Goal: Use online tool/utility: Utilize a website feature to perform a specific function

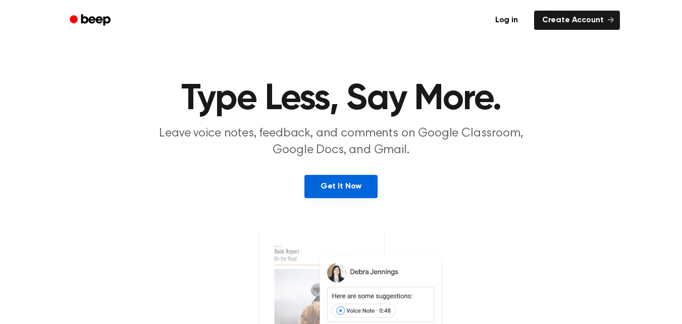
click at [343, 198] on link "Get It Now" at bounding box center [340, 186] width 73 height 23
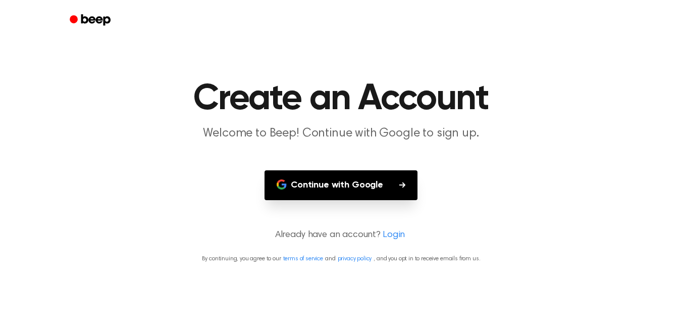
scroll to position [15, 0]
click at [334, 200] on button "Continue with Google" at bounding box center [341, 185] width 153 height 30
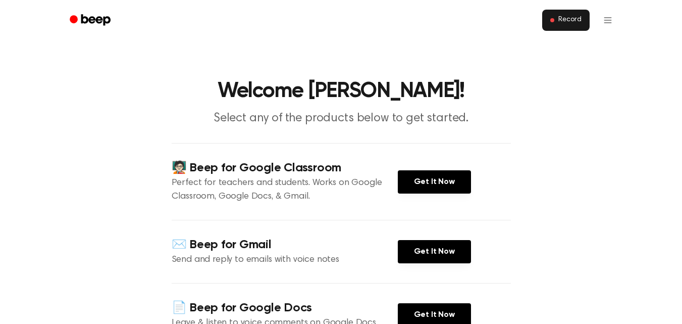
click at [586, 30] on button "Record" at bounding box center [565, 20] width 47 height 21
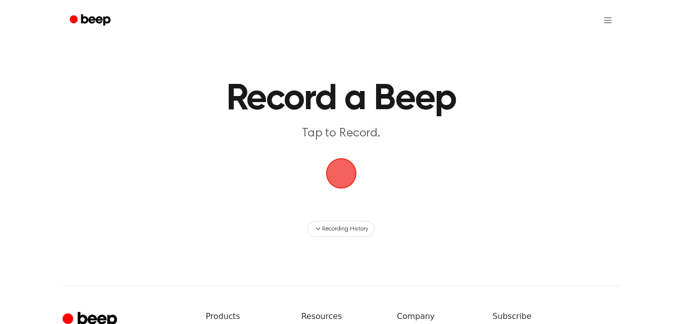
click at [342, 199] on span "button" at bounding box center [341, 173] width 52 height 52
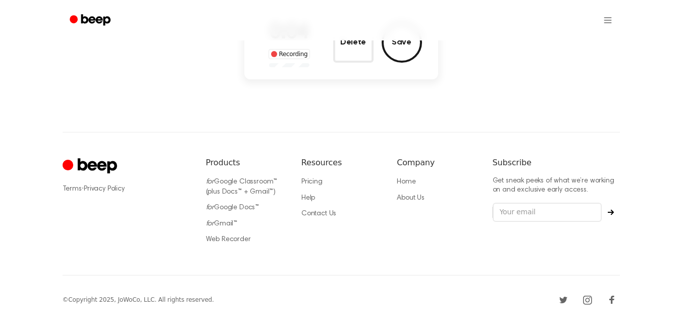
scroll to position [151, 0]
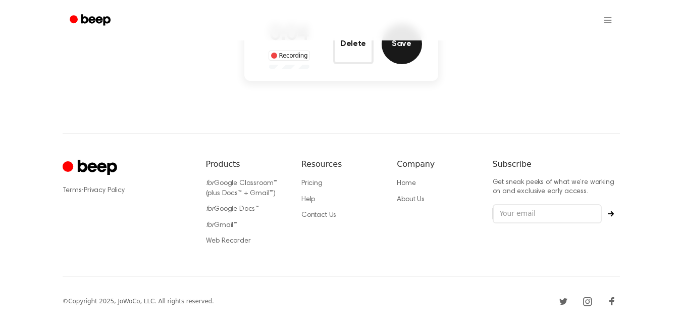
click at [416, 64] on button "Save" at bounding box center [402, 44] width 40 height 40
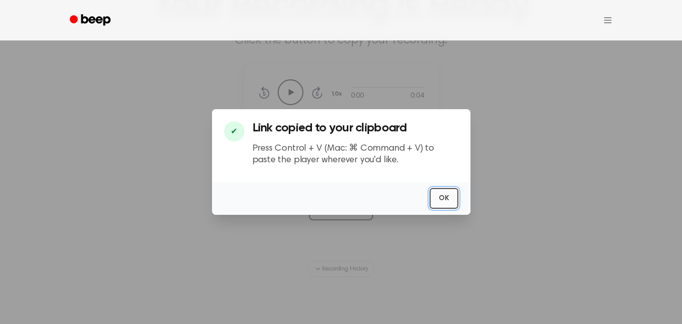
scroll to position [0, 0]
click at [458, 205] on button "OK" at bounding box center [444, 198] width 29 height 21
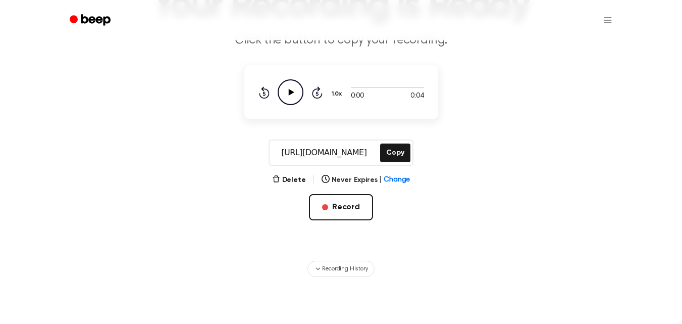
click at [278, 105] on icon "Play Audio" at bounding box center [291, 92] width 26 height 26
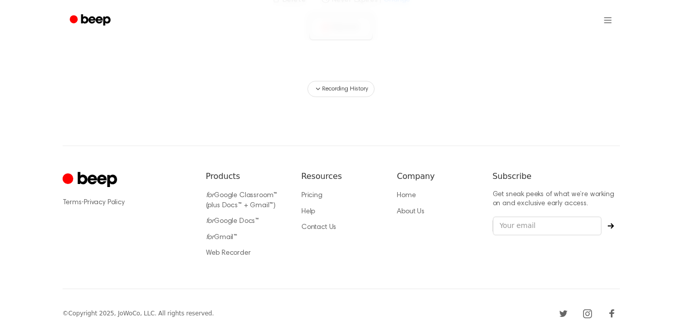
scroll to position [286, 0]
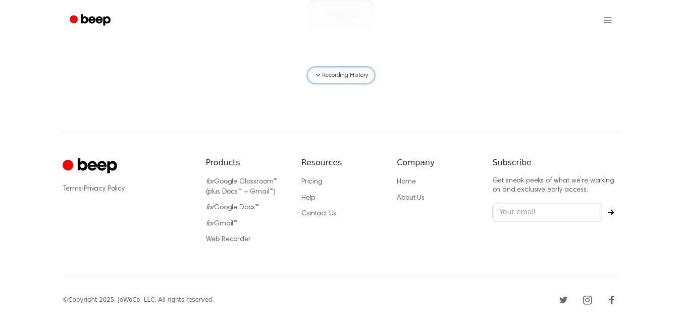
click at [341, 80] on span "Recording History" at bounding box center [344, 75] width 45 height 9
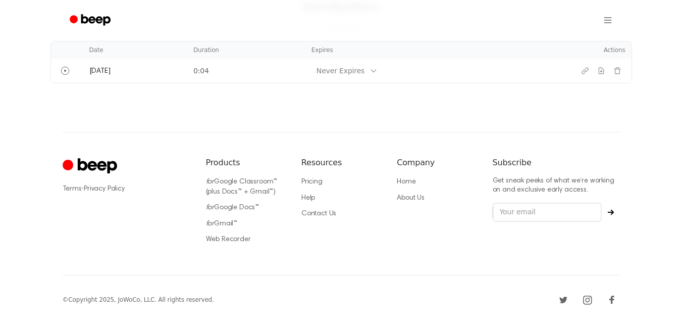
scroll to position [364, 0]
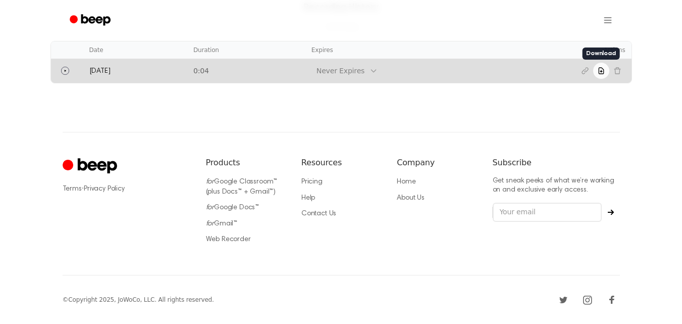
click at [605, 75] on icon "Download recording" at bounding box center [601, 71] width 8 height 8
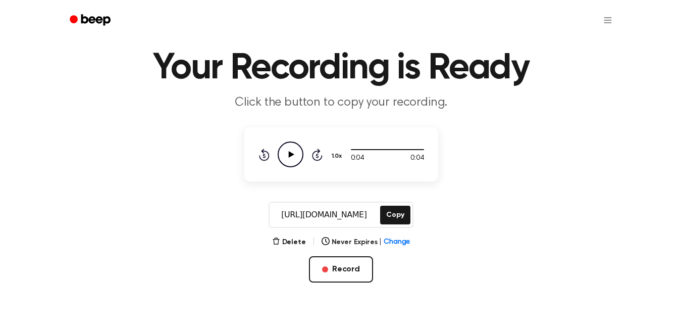
scroll to position [25, 0]
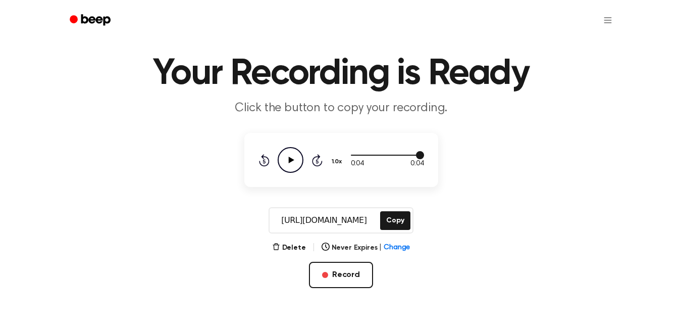
click at [368, 159] on div at bounding box center [387, 154] width 73 height 8
click at [365, 159] on span at bounding box center [365, 155] width 8 height 8
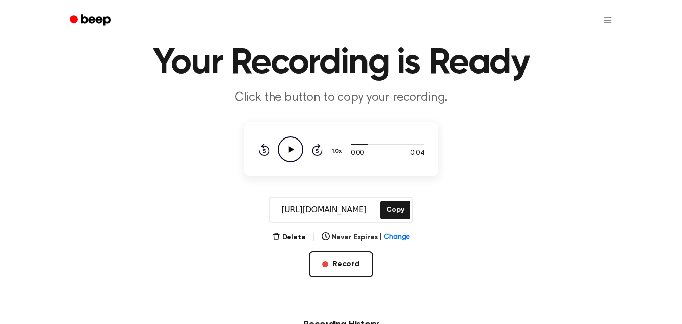
scroll to position [35, 0]
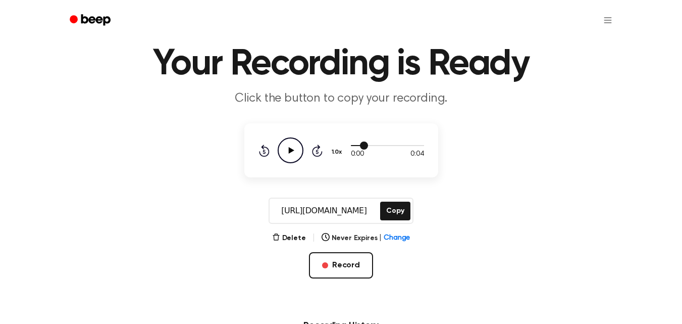
click at [389, 149] on div at bounding box center [387, 145] width 73 height 8
click at [415, 149] on div at bounding box center [387, 145] width 73 height 8
click at [258, 163] on div "Rewind 5 seconds Play Audio Skip 5 seconds" at bounding box center [290, 150] width 64 height 26
click at [259, 156] on icon at bounding box center [264, 150] width 11 height 12
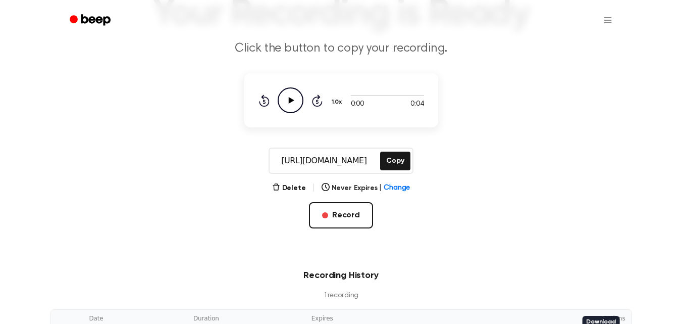
scroll to position [85, 0]
click at [398, 170] on button "Copy" at bounding box center [395, 160] width 30 height 19
click at [258, 113] on div "Rewind 5 seconds Play Audio Skip 5 seconds" at bounding box center [290, 100] width 64 height 26
click at [258, 107] on icon "Rewind 5 seconds" at bounding box center [263, 99] width 11 height 13
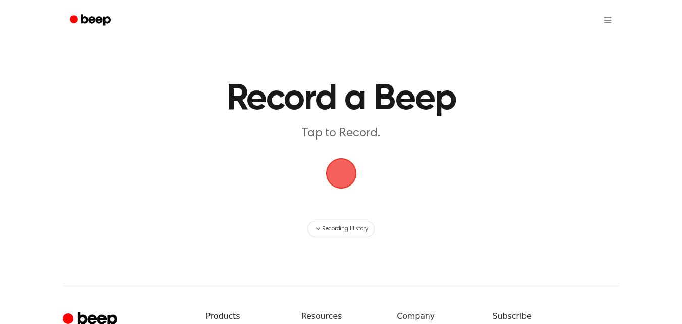
click at [344, 187] on span "button" at bounding box center [341, 173] width 28 height 28
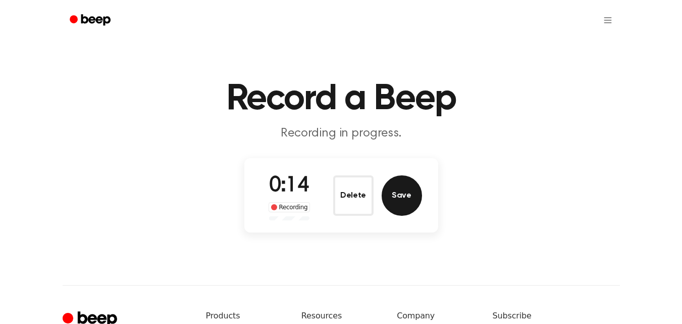
click at [404, 216] on button "Save" at bounding box center [402, 195] width 40 height 40
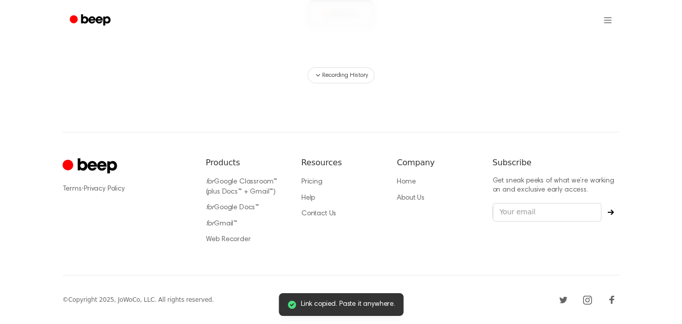
scroll to position [315, 0]
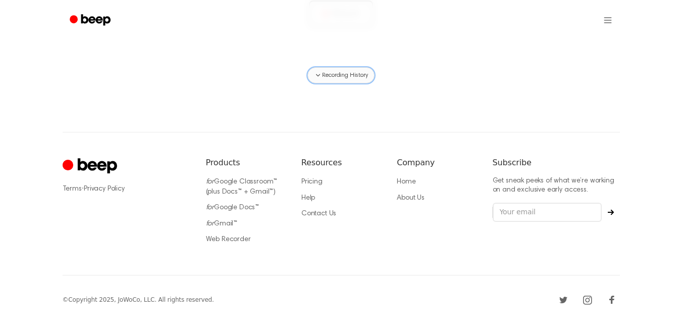
click at [365, 80] on span "Recording History" at bounding box center [344, 75] width 45 height 9
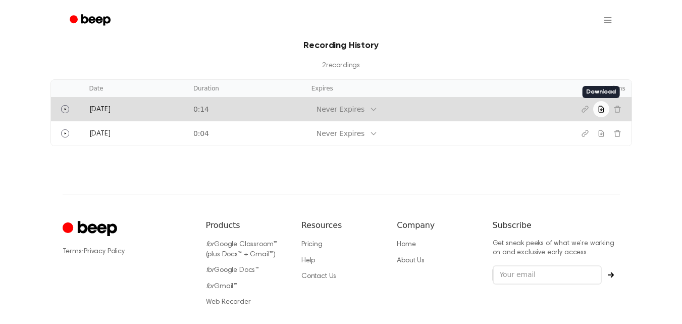
click at [609, 117] on button "Download recording" at bounding box center [601, 109] width 16 height 16
